Goal: Find specific page/section: Find specific page/section

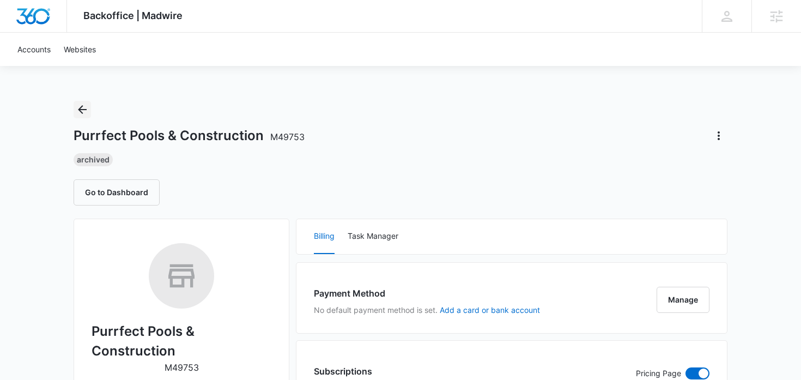
click at [82, 105] on icon "Back" at bounding box center [82, 109] width 13 height 13
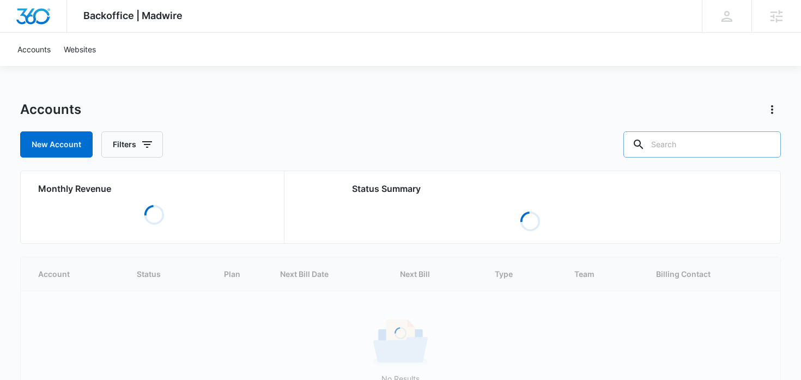
click at [699, 147] on input "text" at bounding box center [703, 144] width 158 height 26
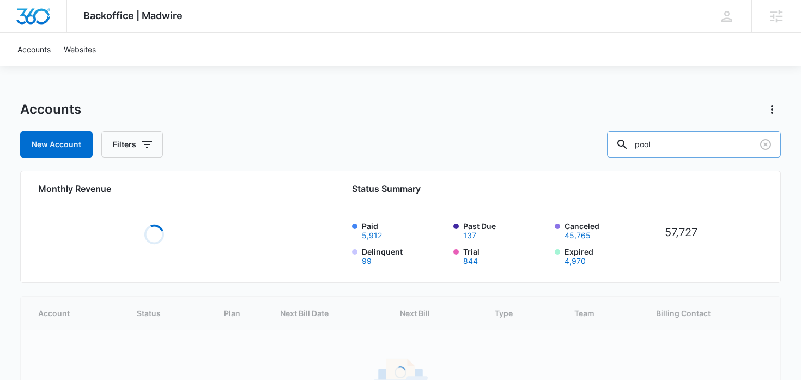
type input "pool"
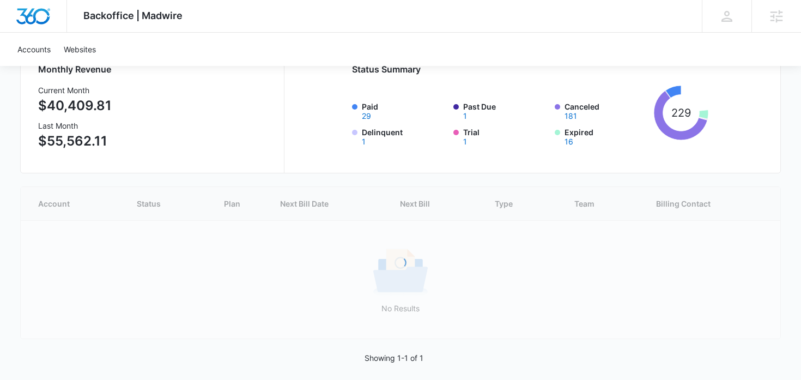
scroll to position [120, 0]
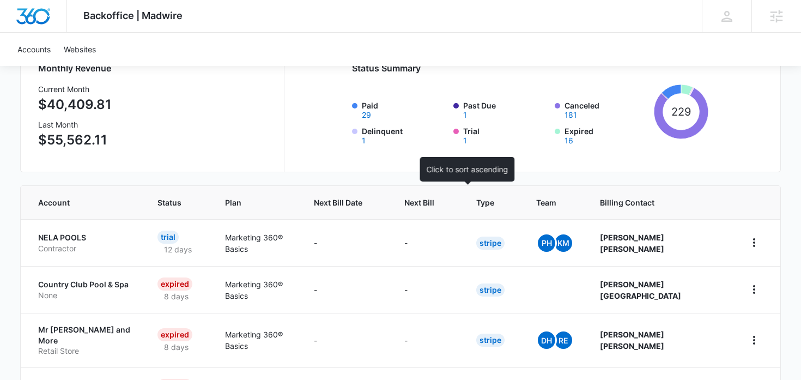
click at [434, 197] on span "Next Bill" at bounding box center [419, 202] width 30 height 11
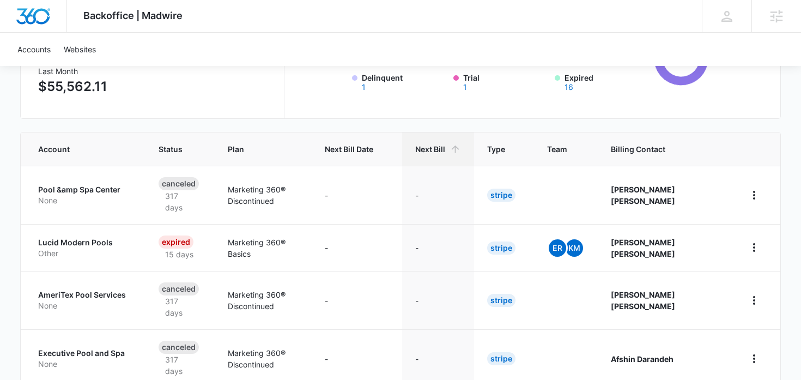
scroll to position [175, 0]
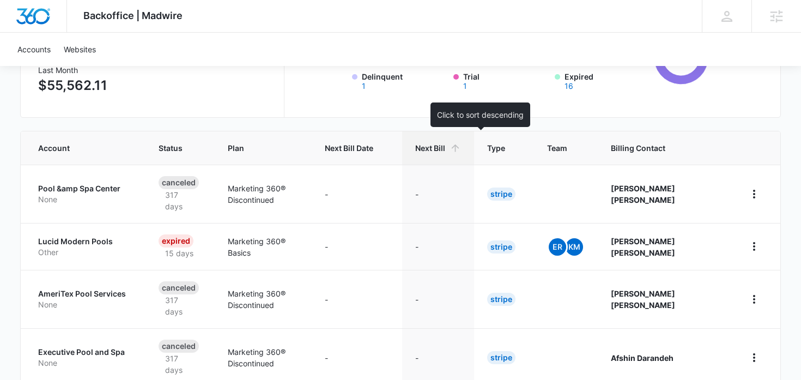
click at [469, 159] on th "Next Bill" at bounding box center [438, 147] width 72 height 33
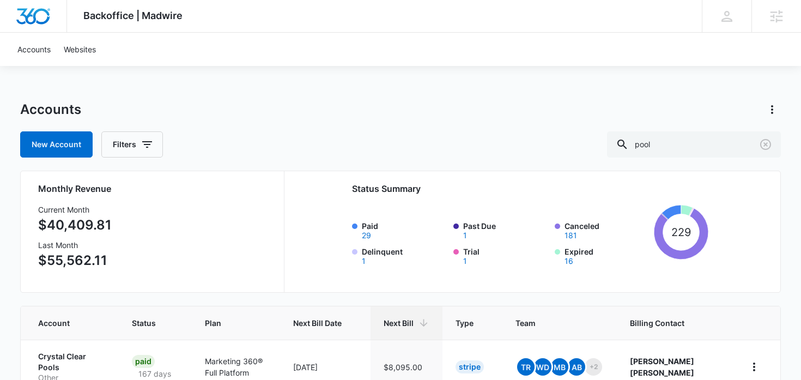
scroll to position [50, 0]
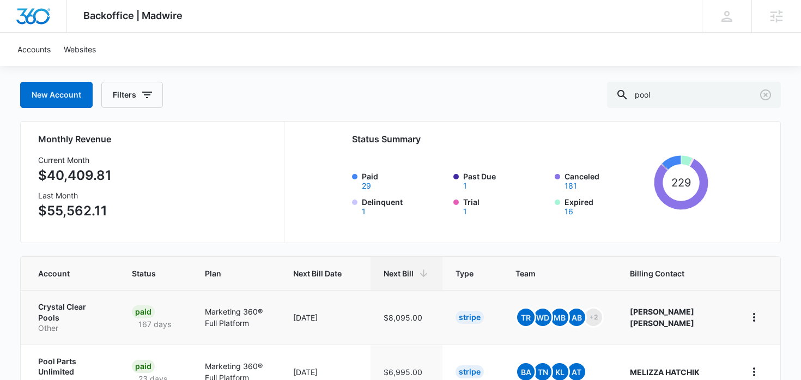
click at [41, 310] on p "Crystal Clear Pools" at bounding box center [72, 311] width 68 height 21
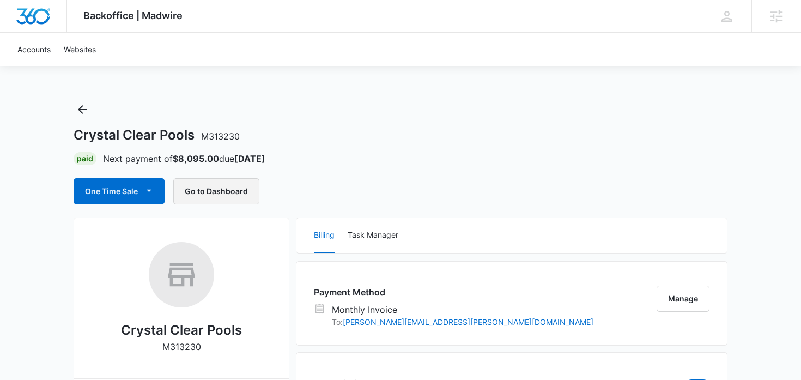
click at [221, 196] on button "Go to Dashboard" at bounding box center [216, 191] width 86 height 26
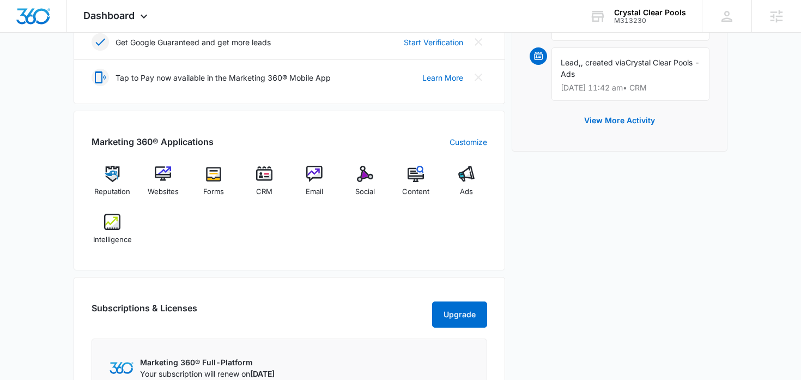
scroll to position [353, 0]
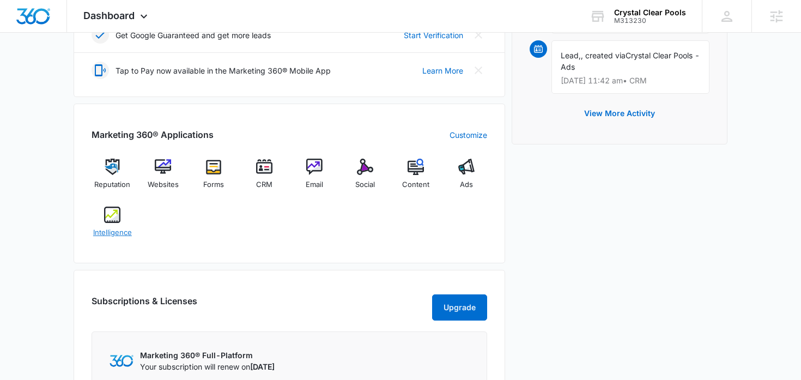
click at [128, 217] on div "Intelligence" at bounding box center [113, 226] width 42 height 39
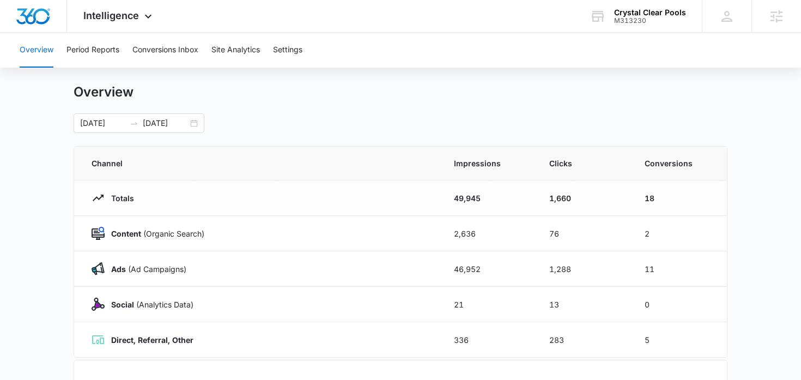
scroll to position [22, 0]
